Goal: Information Seeking & Learning: Learn about a topic

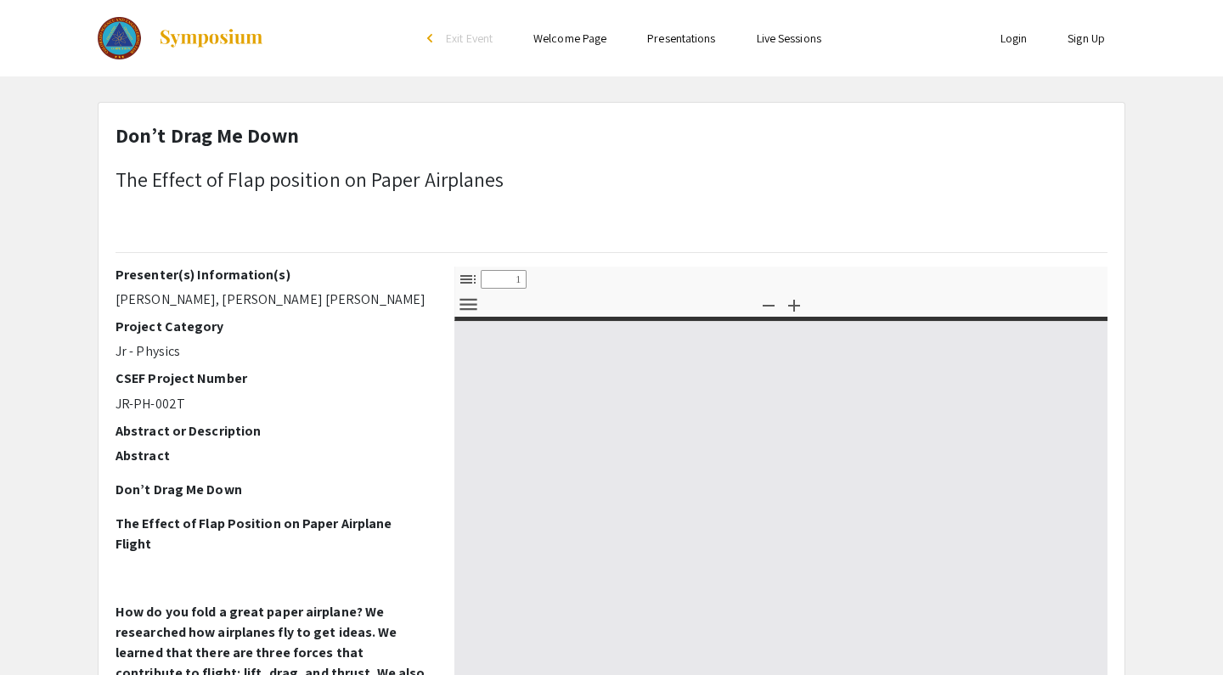
select select "custom"
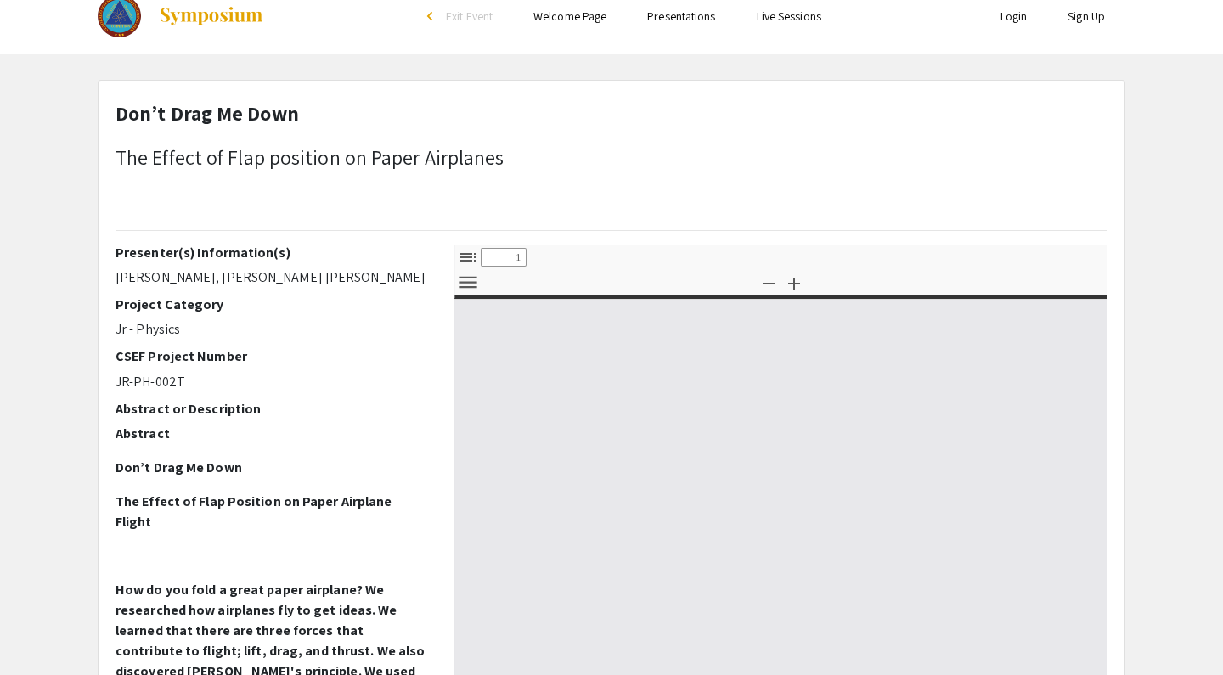
type input "0"
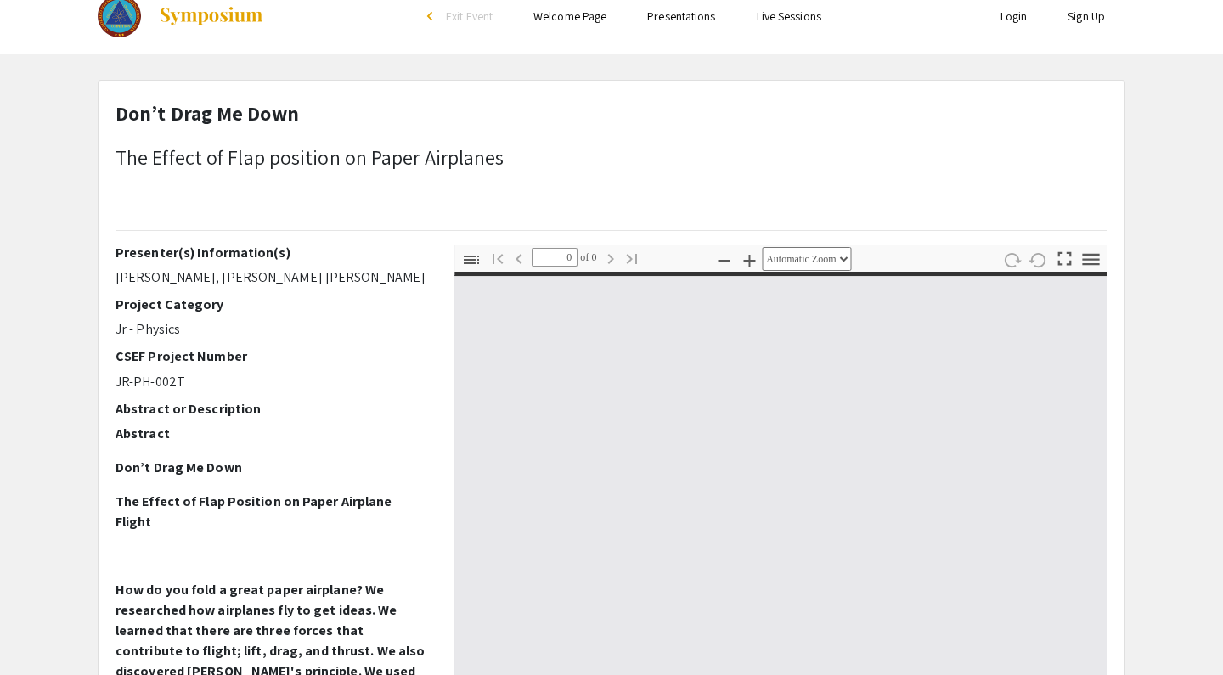
select select "custom"
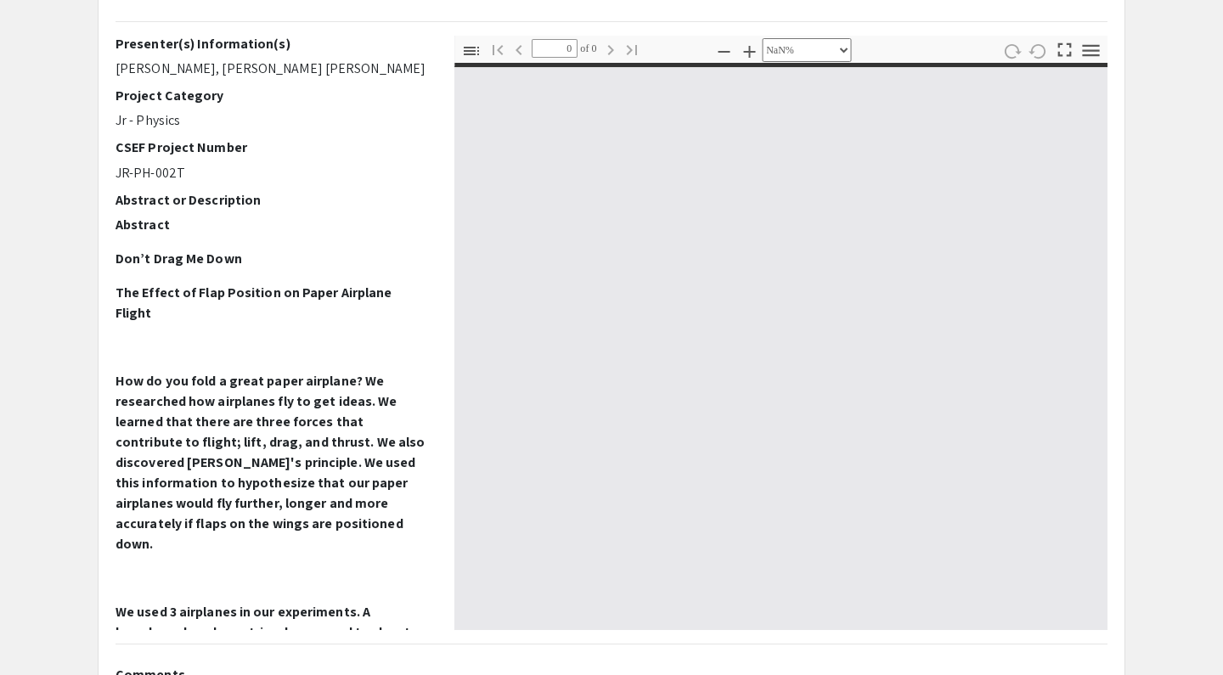
type input "1"
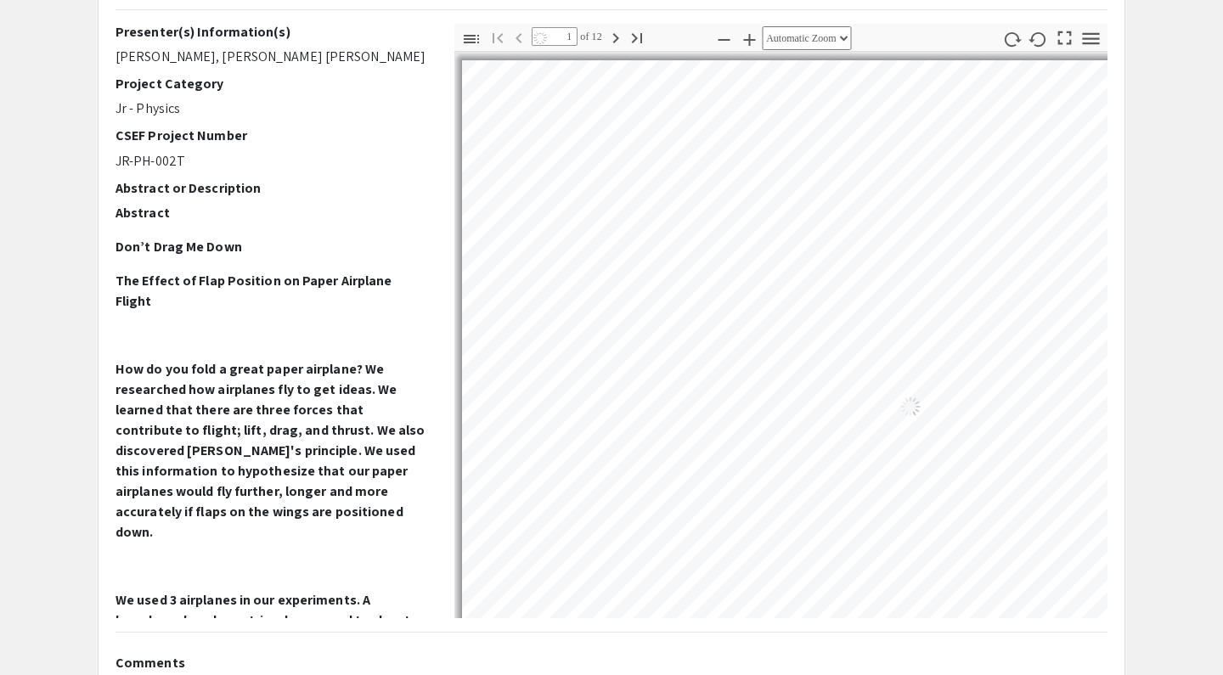
scroll to position [245, 1]
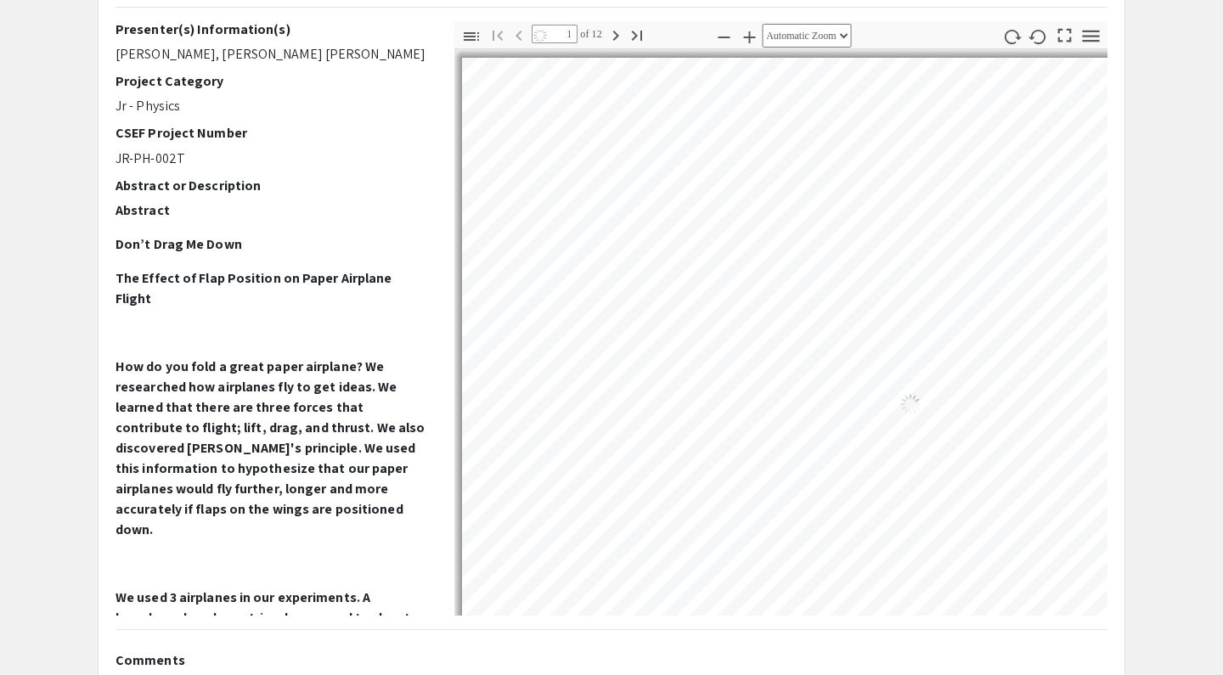
select select "auto"
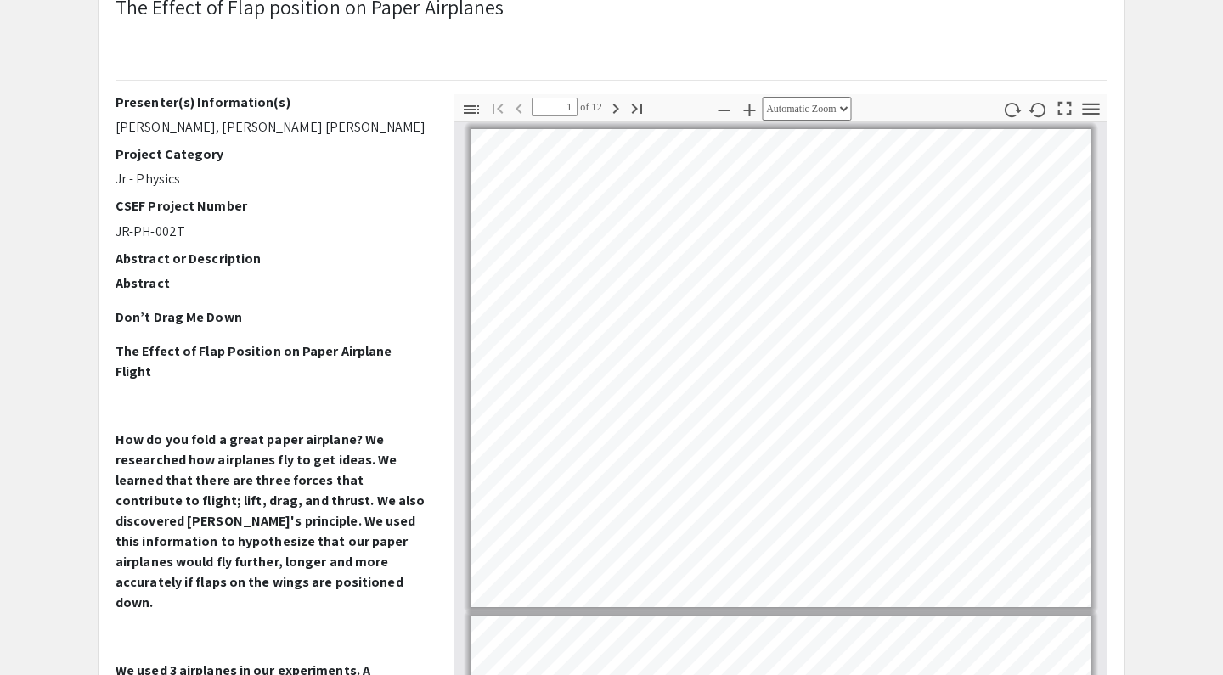
scroll to position [141, 0]
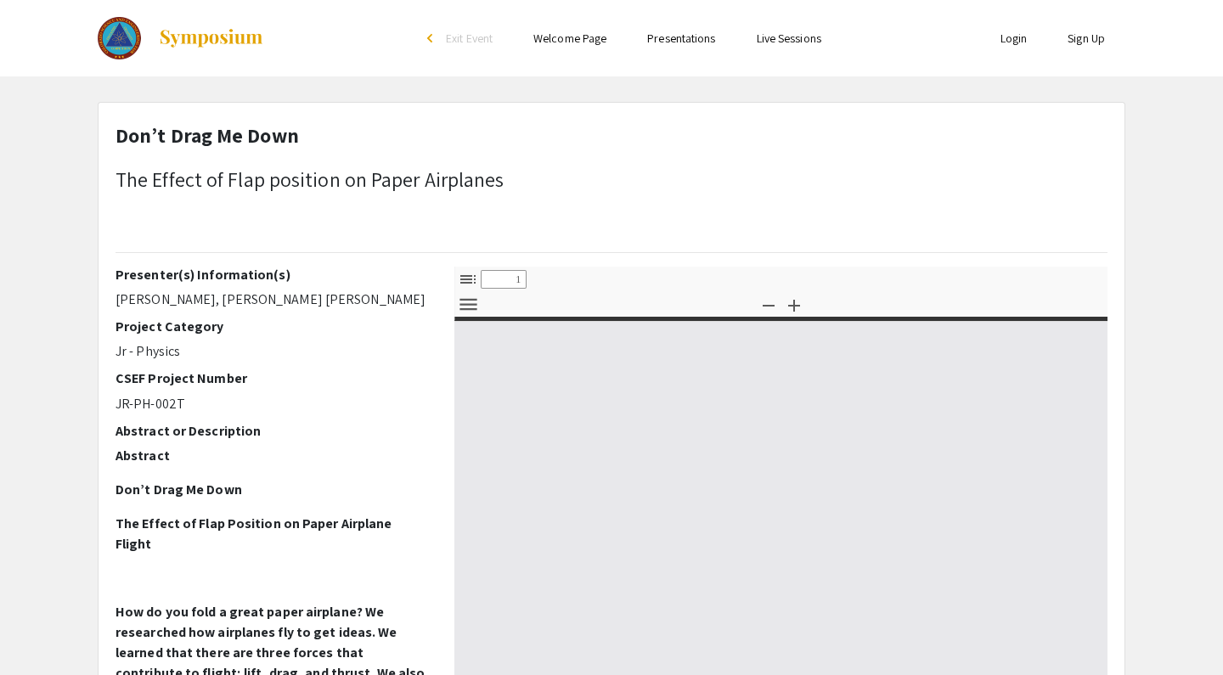
select select "custom"
type input "0"
select select "custom"
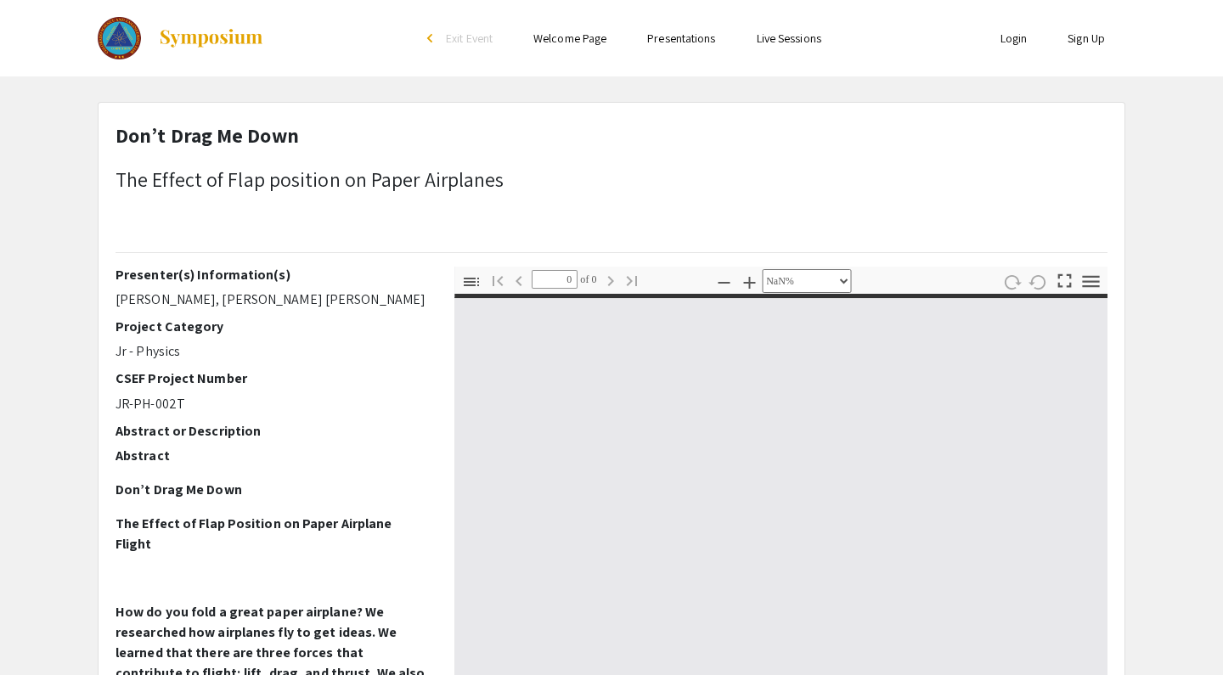
type input "1"
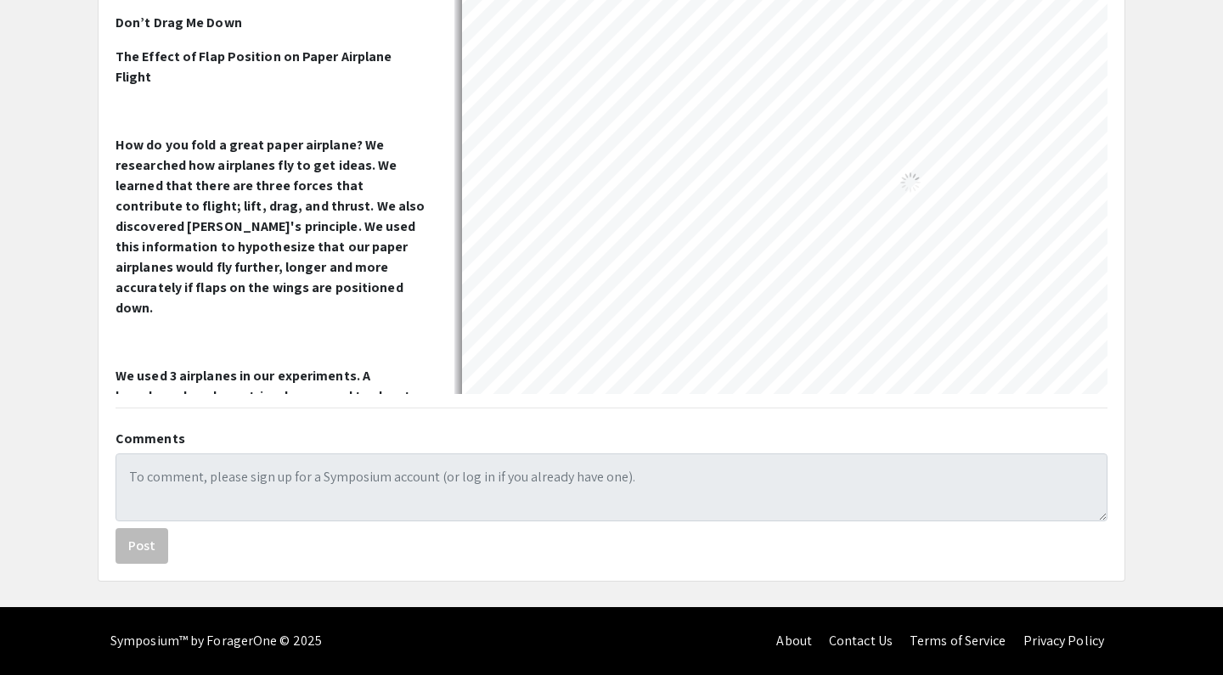
select select "auto"
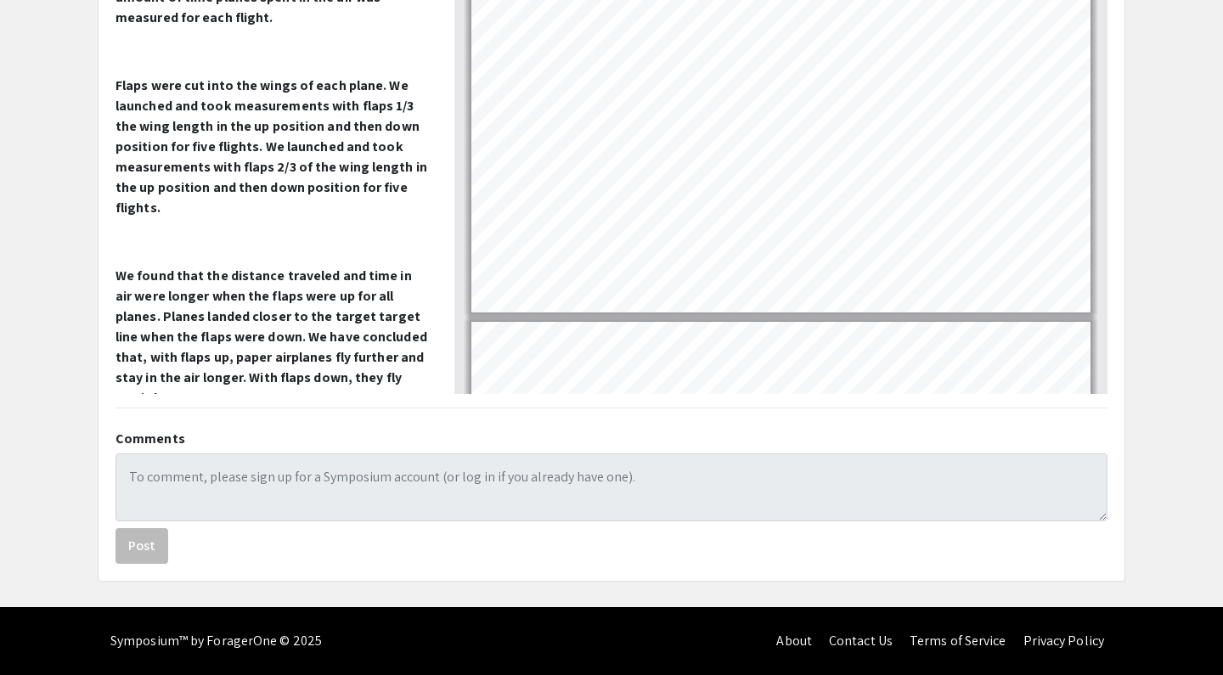
scroll to position [467, 0]
